Goal: Information Seeking & Learning: Learn about a topic

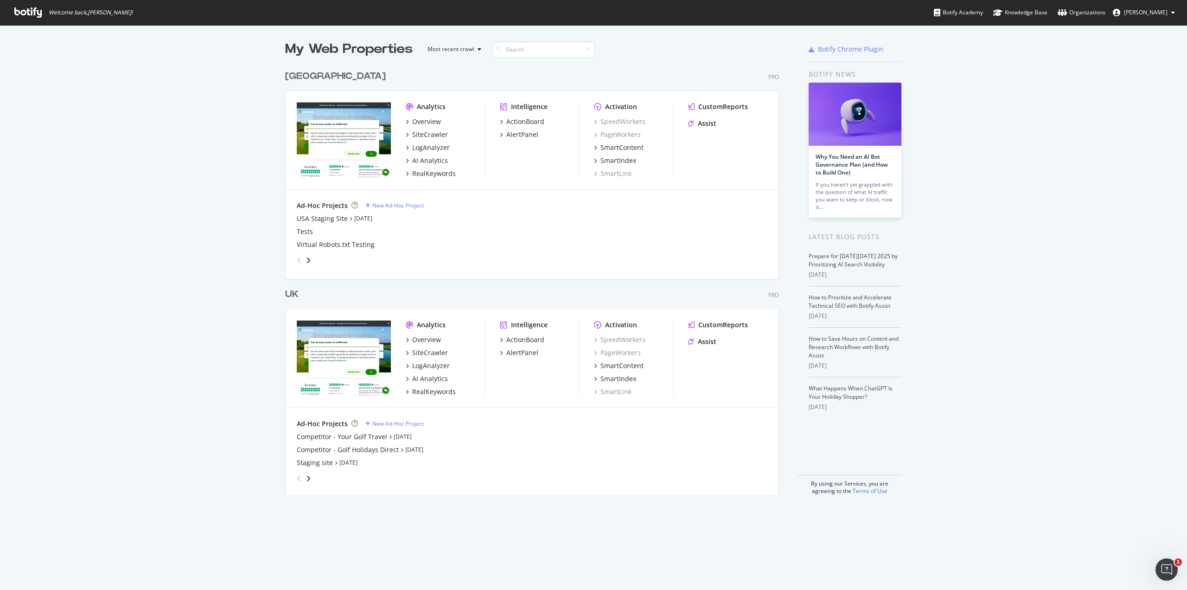
click at [286, 295] on div "UK" at bounding box center [291, 294] width 13 height 13
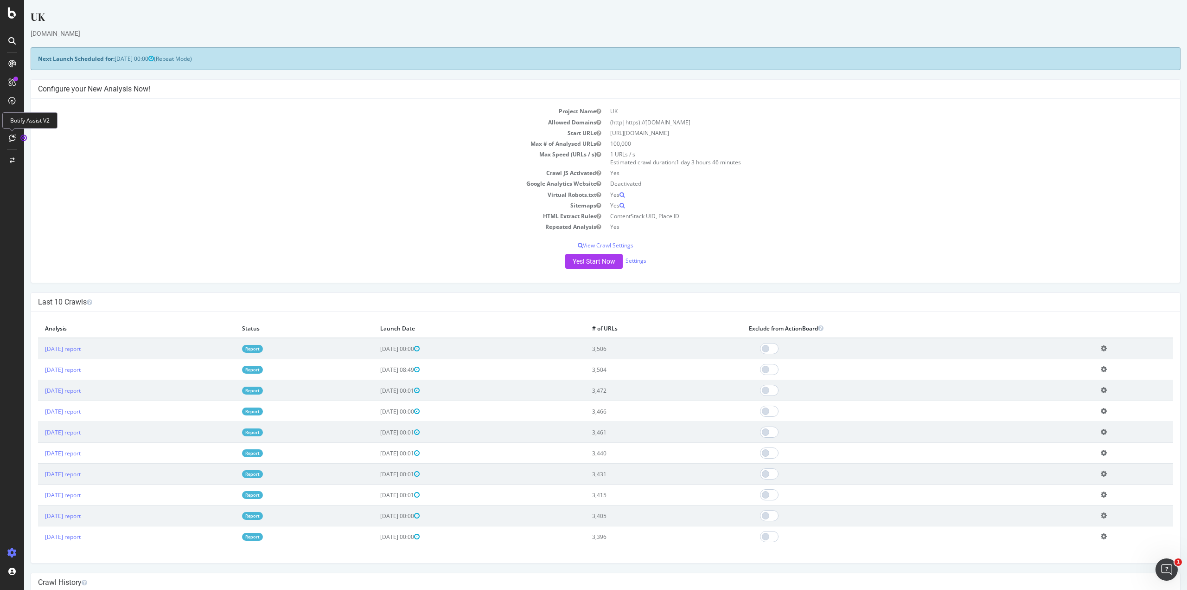
click at [12, 135] on icon at bounding box center [12, 137] width 7 height 7
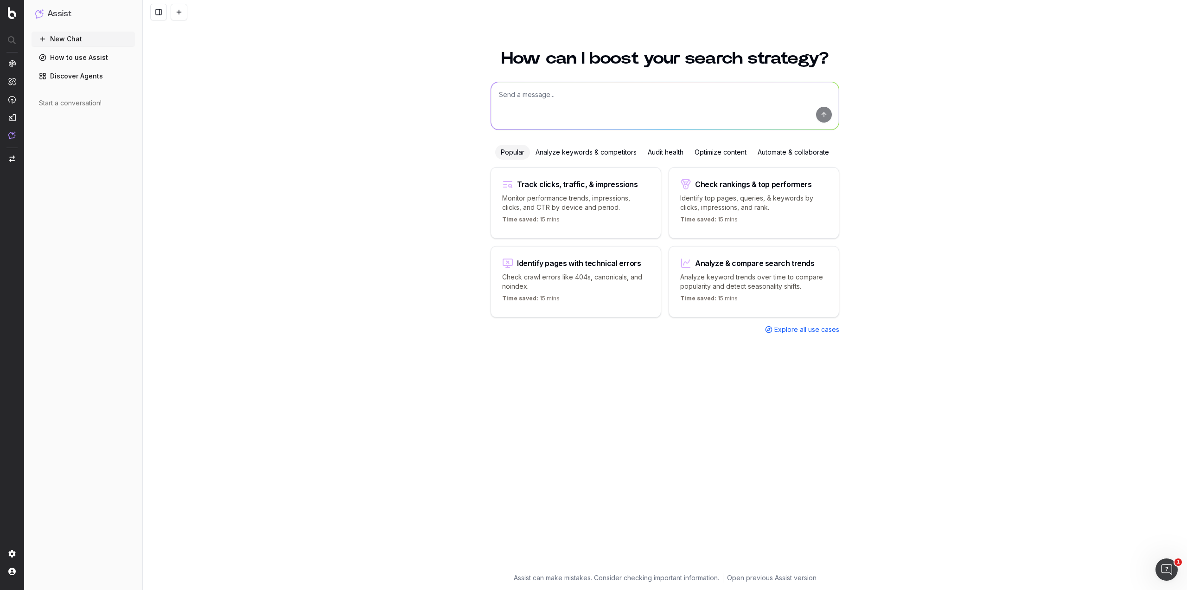
click at [563, 98] on textarea at bounding box center [665, 105] width 348 height 47
type textarea "Please show me the organic traffic for any URLs that include /tournaments/"
click at [826, 117] on button "submit" at bounding box center [824, 115] width 16 height 16
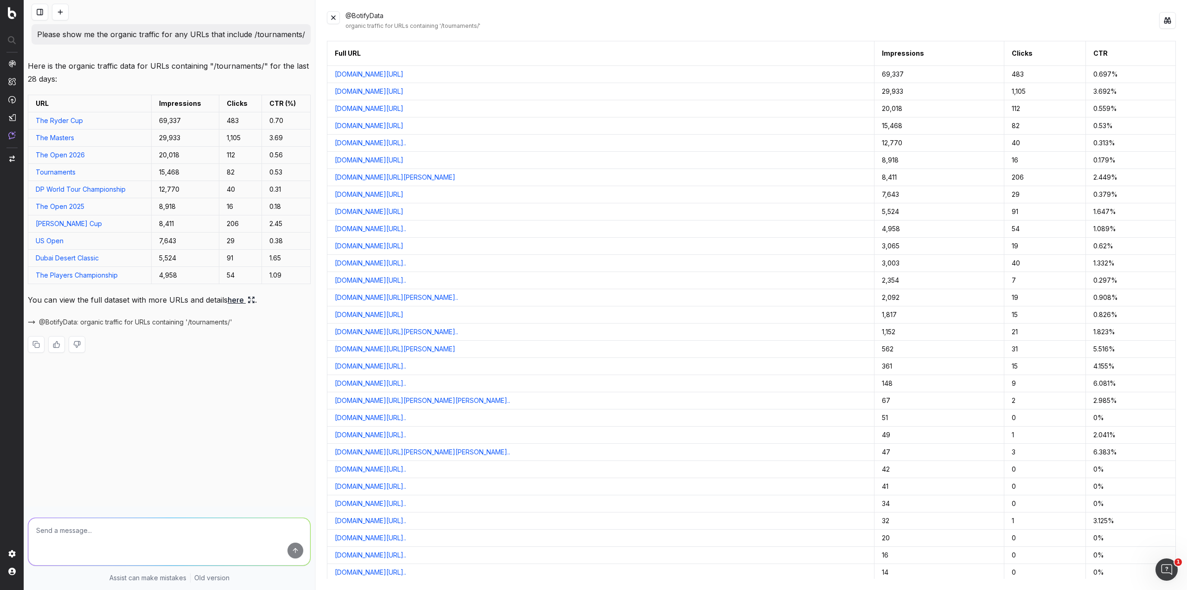
click at [240, 299] on link "here" at bounding box center [241, 299] width 27 height 13
click at [252, 301] on icon at bounding box center [251, 299] width 7 height 7
click at [236, 298] on link "here" at bounding box center [241, 299] width 27 height 13
click at [238, 299] on link "here" at bounding box center [241, 299] width 27 height 13
click at [237, 300] on link "here" at bounding box center [241, 299] width 27 height 13
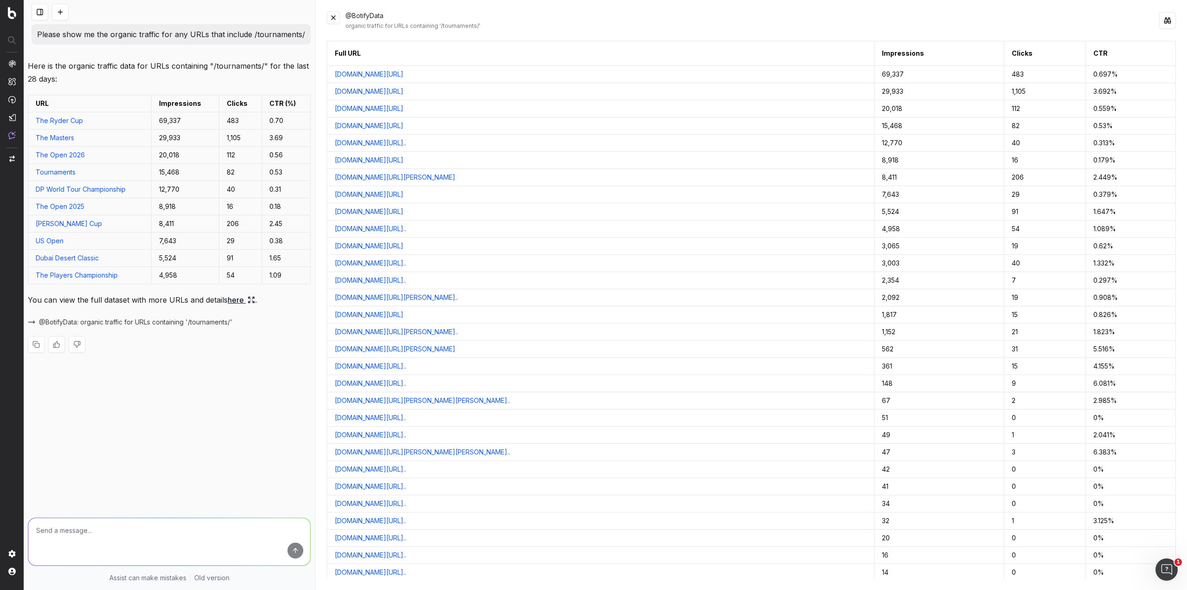
drag, startPoint x: 241, startPoint y: 299, endPoint x: 211, endPoint y: 396, distance: 101.1
click at [211, 396] on div "Please show me the organic traffic for any URLs that include /tournaments/ Here…" at bounding box center [169, 295] width 290 height 590
click at [89, 322] on span "@BotifyData: organic traffic for URLs containing '/tournaments/'" at bounding box center [135, 321] width 193 height 9
click at [32, 320] on button "@BotifyData: organic traffic for URLs containing '/tournaments/'" at bounding box center [130, 321] width 205 height 9
click at [1168, 19] on button at bounding box center [1168, 20] width 17 height 17
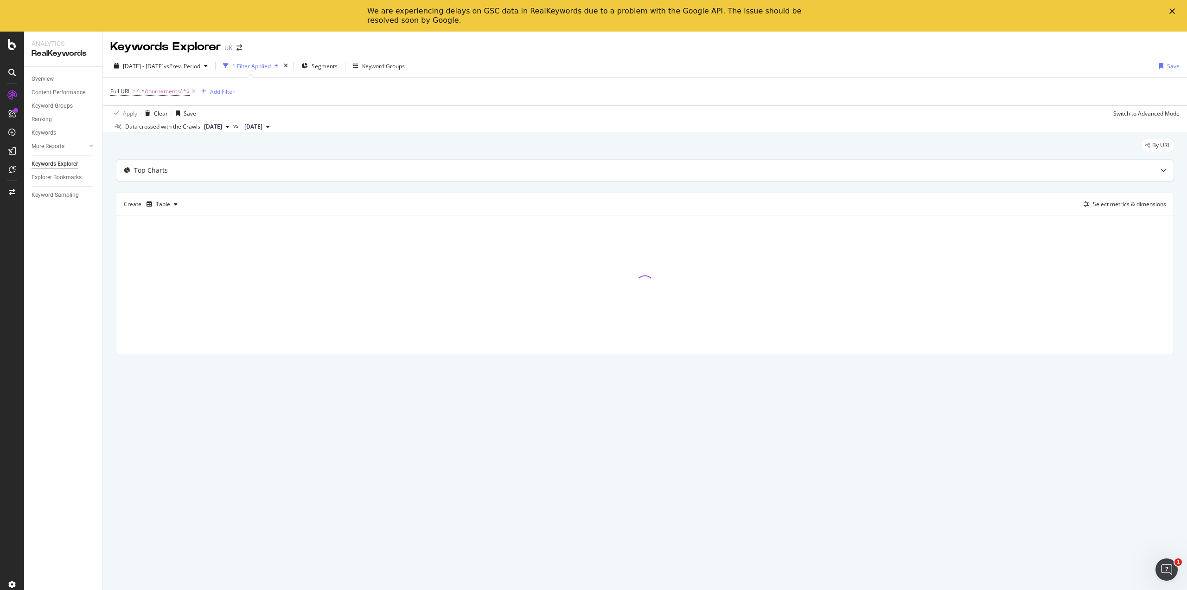
click at [1177, 9] on div "Close" at bounding box center [1174, 11] width 9 height 6
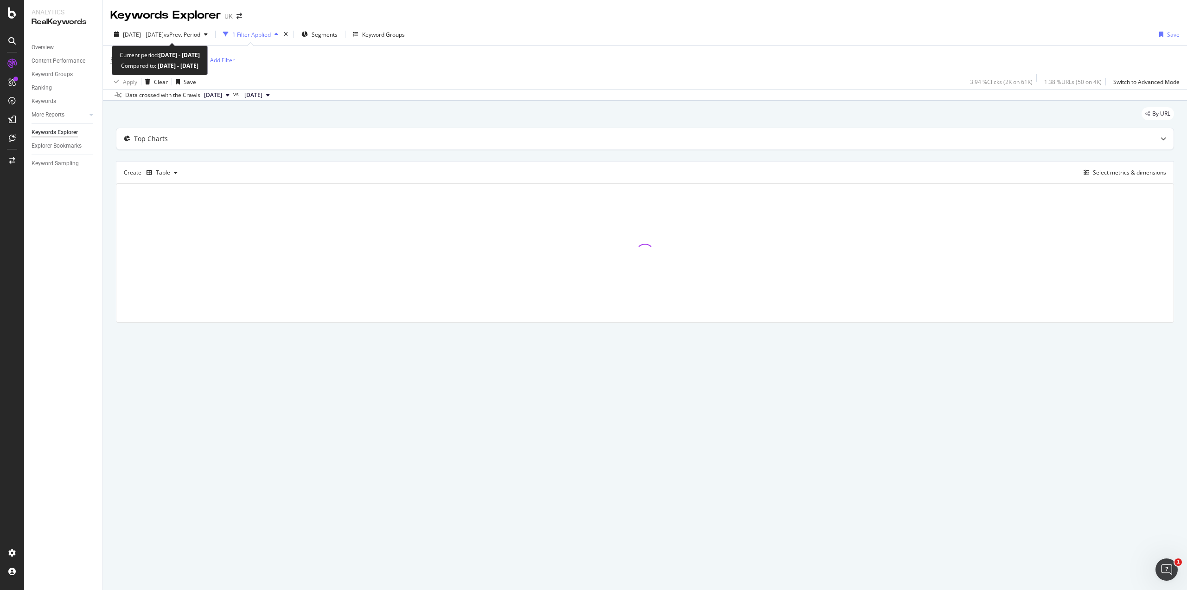
click at [164, 34] on span "2025 Sep. 8th - Oct. 5th" at bounding box center [143, 35] width 41 height 8
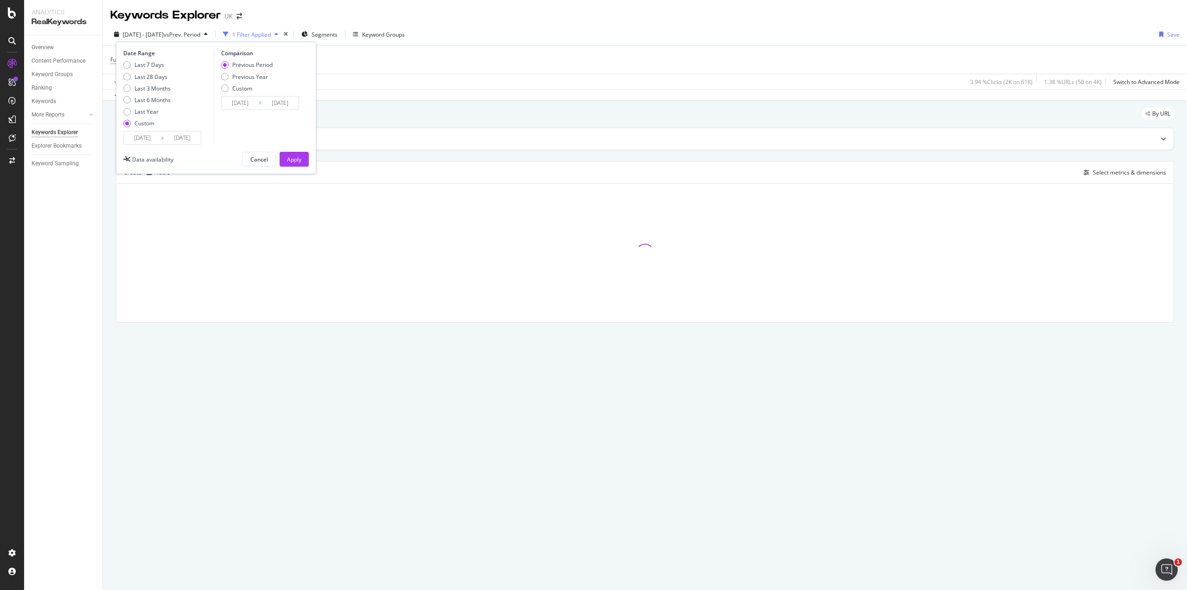
click at [139, 139] on input "2025/09/08" at bounding box center [142, 137] width 37 height 13
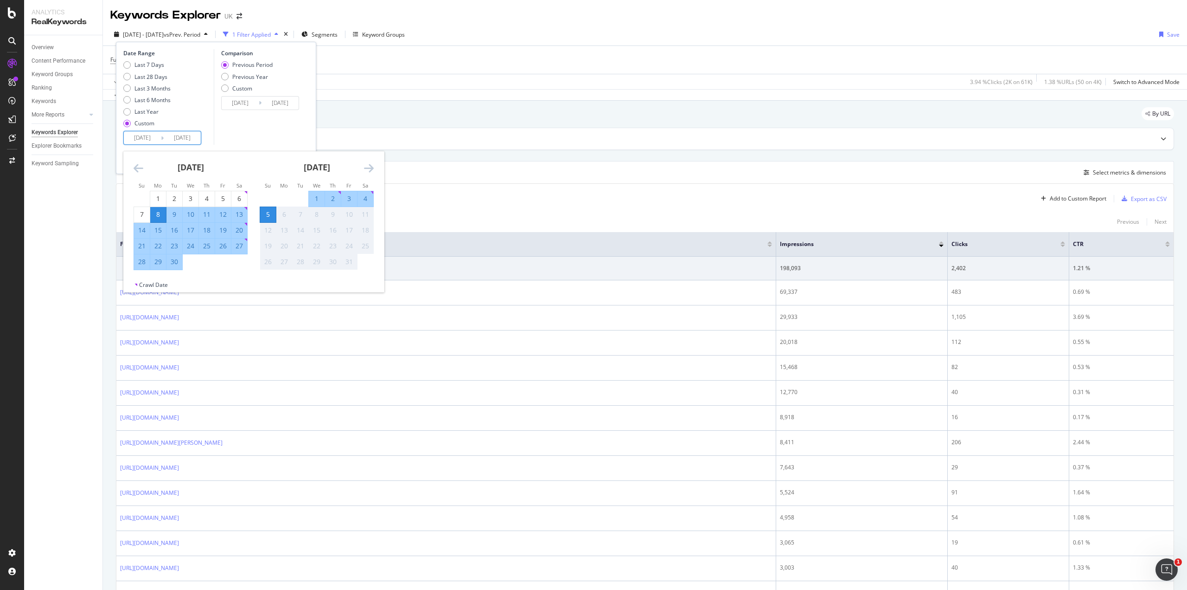
click at [327, 198] on div "2" at bounding box center [333, 198] width 16 height 9
type input "2025/10/02"
type input "2025/09/28"
type input "2025/10/01"
click at [268, 217] on div "5" at bounding box center [268, 214] width 16 height 9
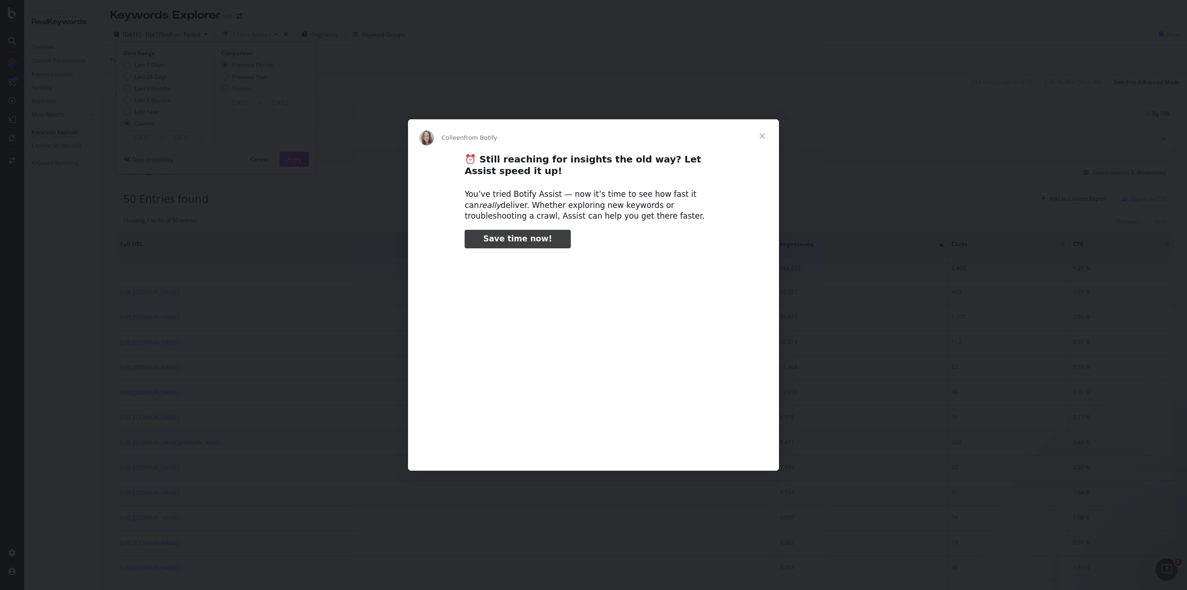
type input "26412"
click at [760, 135] on span "Close" at bounding box center [762, 135] width 33 height 33
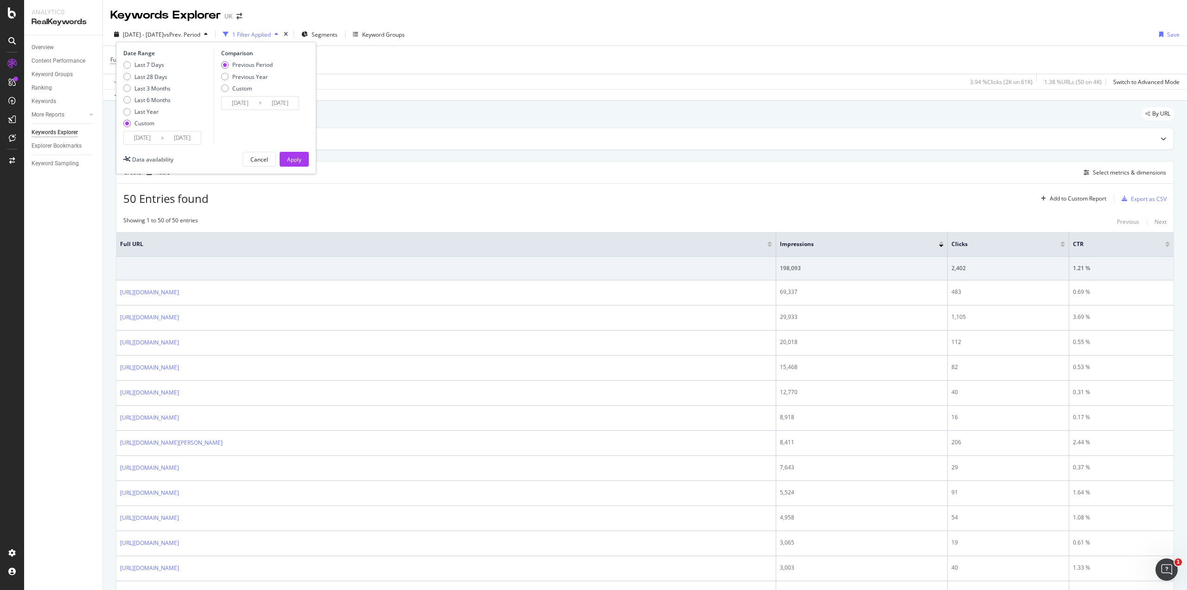
click at [288, 159] on div "Apply" at bounding box center [294, 159] width 14 height 8
click at [222, 95] on span "2025 Oct. 4th" at bounding box center [213, 95] width 18 height 8
click at [231, 147] on div "2025 Oct. 2nd" at bounding box center [228, 144] width 51 height 8
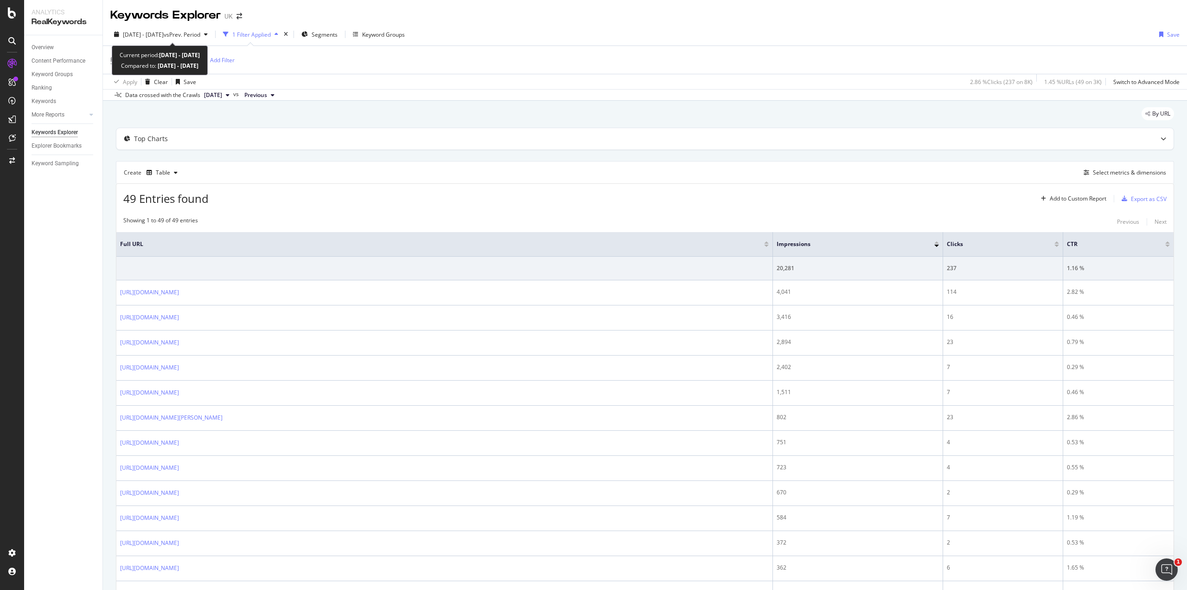
click at [200, 33] on span "vs Prev. Period" at bounding box center [182, 35] width 37 height 8
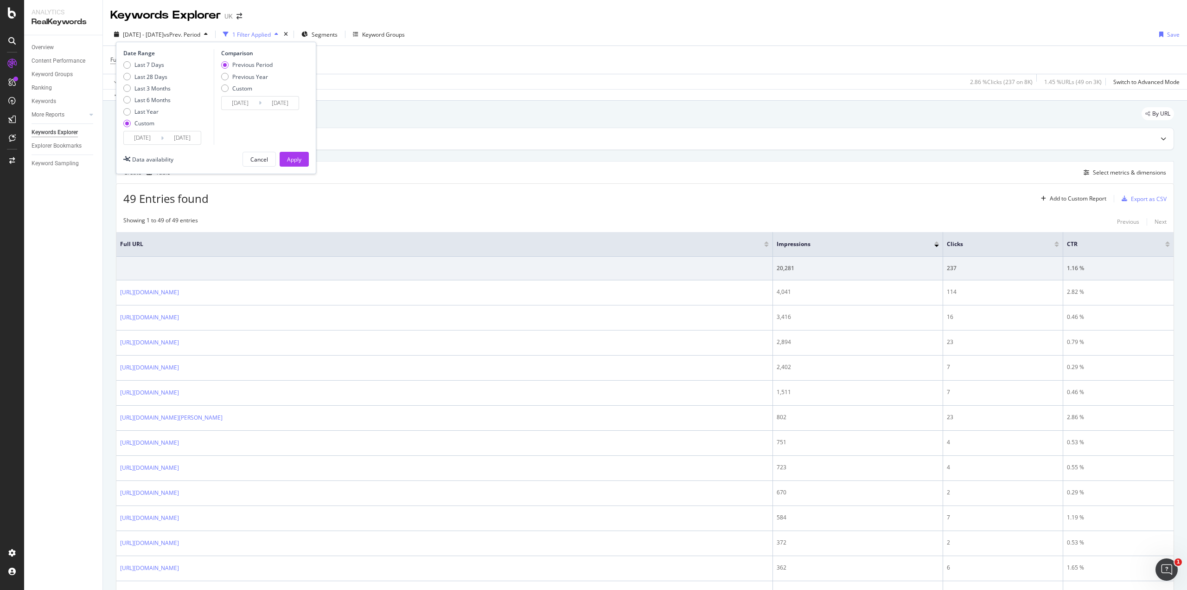
click at [255, 101] on input "2025/09/28" at bounding box center [240, 102] width 37 height 13
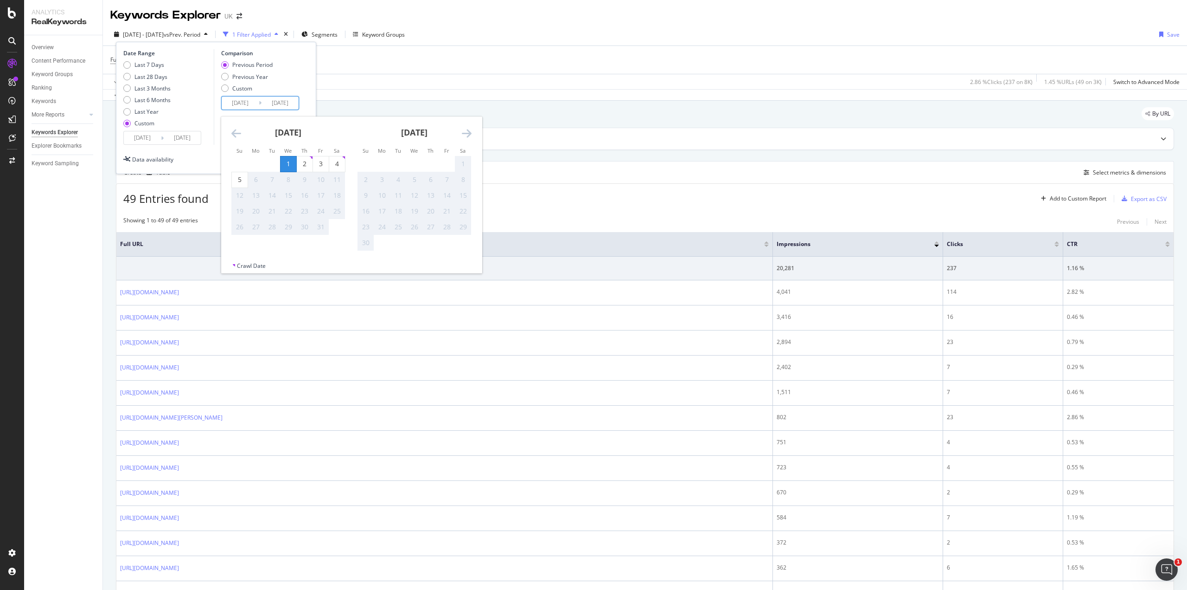
click at [213, 149] on div "Date Range Last 7 Days Last 28 Days Last 3 Months Last 6 Months Last Year Custo…" at bounding box center [216, 108] width 200 height 132
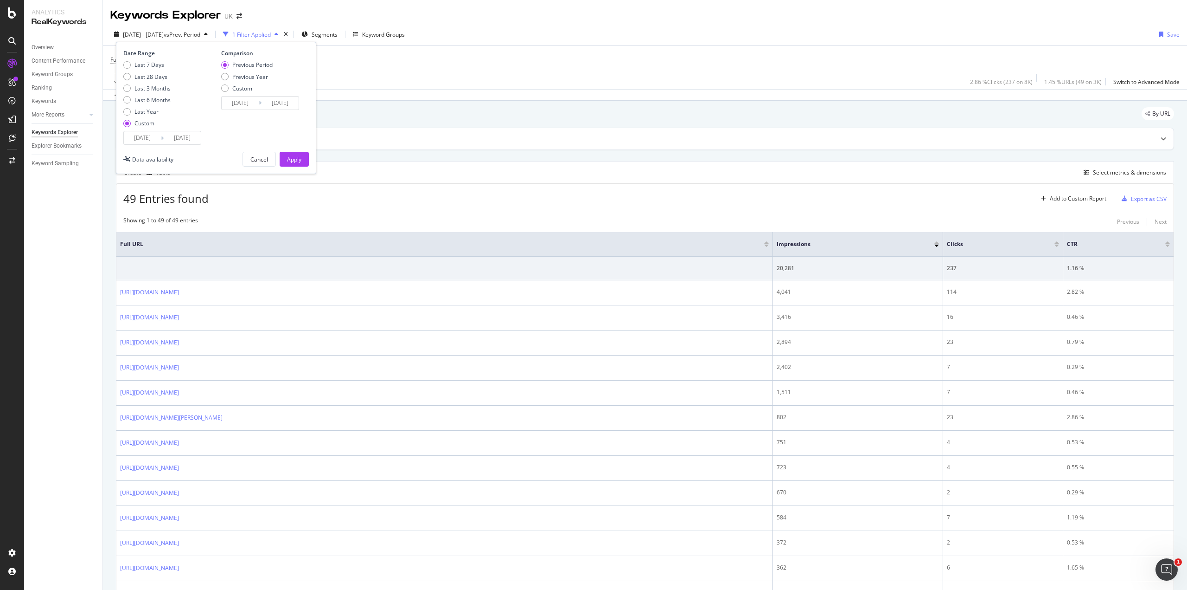
click at [288, 159] on div "Apply" at bounding box center [294, 159] width 14 height 8
click at [257, 111] on div "By URL" at bounding box center [645, 117] width 1058 height 20
click at [224, 58] on div "Add Filter" at bounding box center [222, 60] width 25 height 8
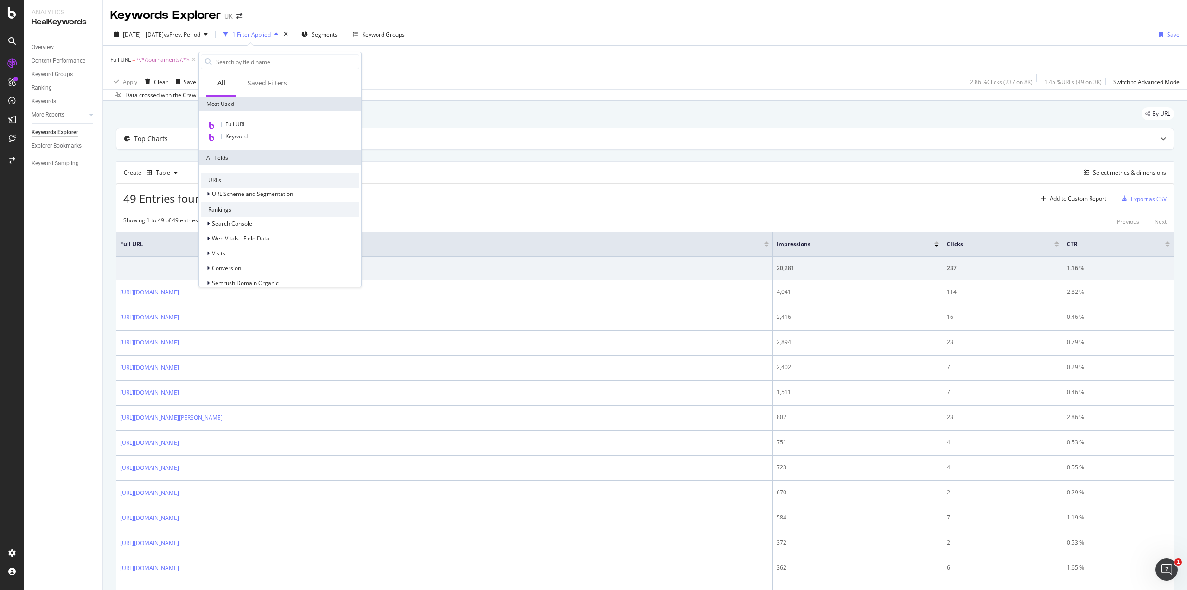
click at [521, 95] on div "Data crossed with the Crawls 2025 Oct. 2nd vs Previous" at bounding box center [645, 94] width 1084 height 11
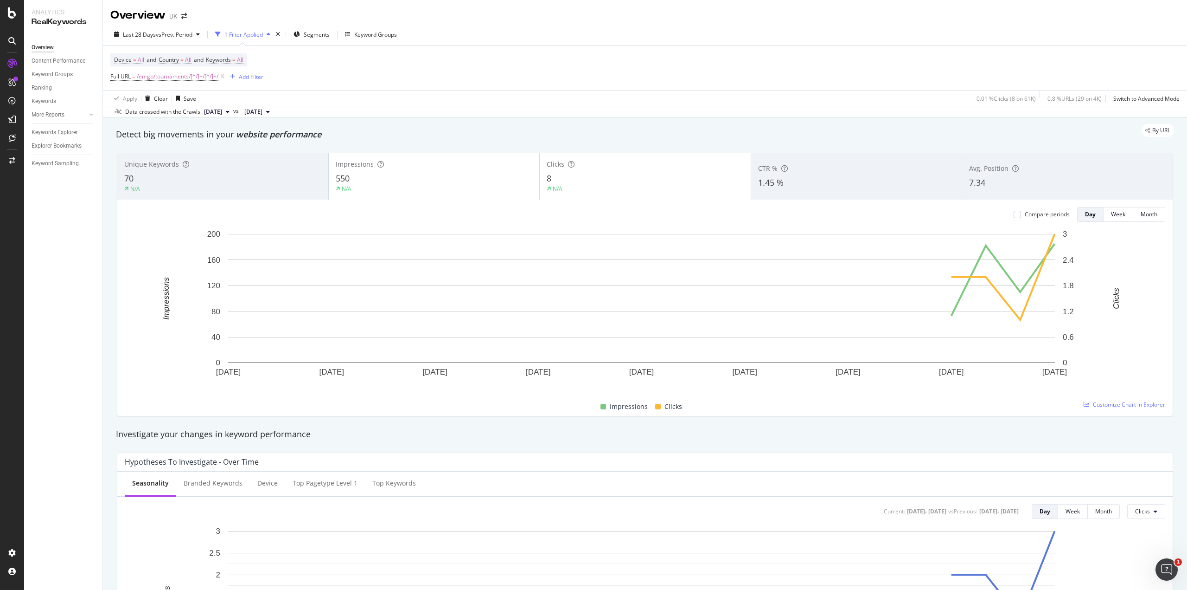
click at [222, 108] on span "2025 Oct. 4th" at bounding box center [213, 112] width 18 height 8
click at [237, 159] on div "2025 Oct. 2nd" at bounding box center [228, 160] width 51 height 8
click at [1014, 214] on div at bounding box center [1017, 214] width 7 height 7
click at [1069, 135] on div "By URL" at bounding box center [641, 130] width 1068 height 13
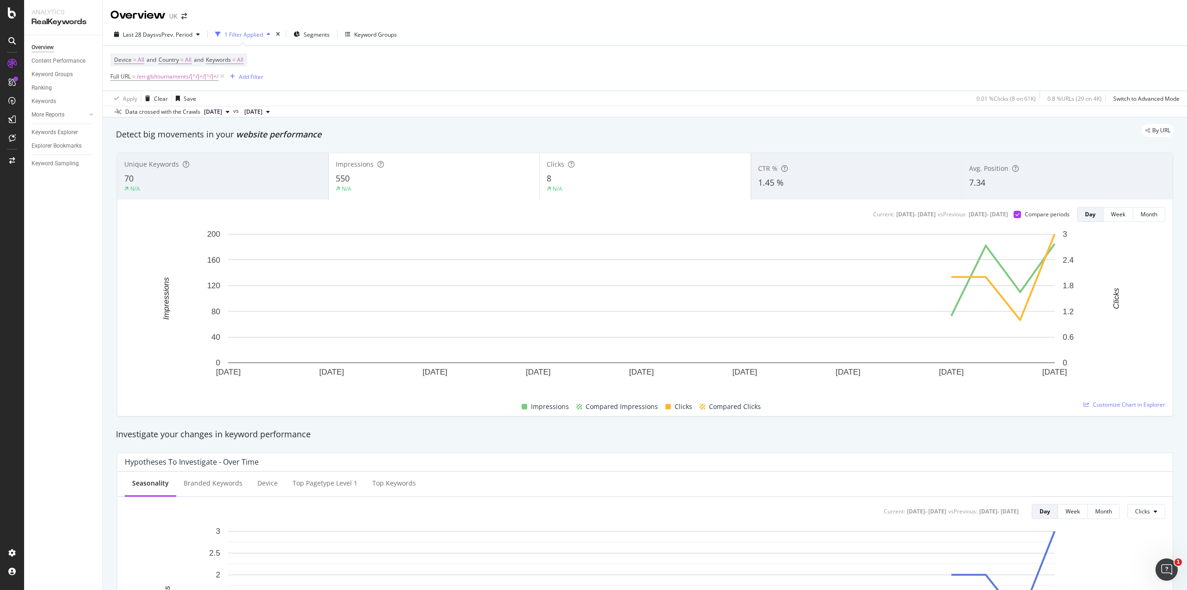
click at [1069, 425] on div "Investigate your changes in keyword performance" at bounding box center [645, 433] width 1068 height 21
